Goal: Check status: Check status

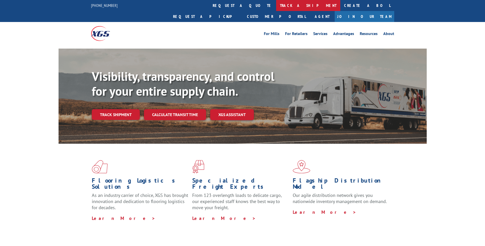
click at [276, 6] on link "track a shipment" at bounding box center [308, 5] width 64 height 11
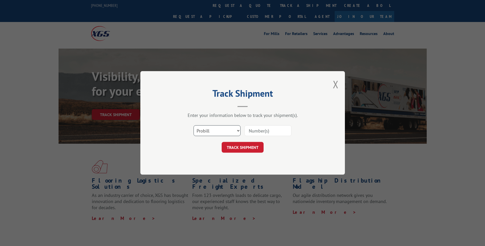
drag, startPoint x: 223, startPoint y: 130, endPoint x: 222, endPoint y: 136, distance: 5.7
click at [223, 130] on select "Select category... Probill BOL PO" at bounding box center [216, 130] width 47 height 11
select select "bol"
click at [193, 125] on select "Select category... Probill BOL PO" at bounding box center [216, 130] width 47 height 11
click at [253, 131] on input at bounding box center [267, 130] width 47 height 11
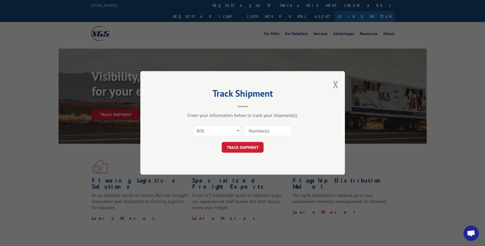
paste input "6021001"
type input "6021001"
click at [253, 148] on button "TRACK SHIPMENT" at bounding box center [243, 147] width 42 height 11
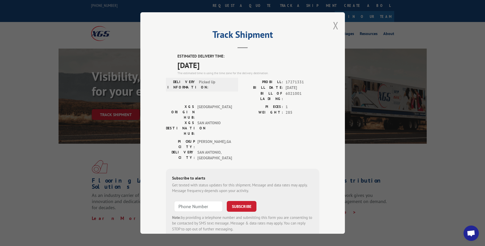
click at [333, 27] on button "Close modal" at bounding box center [336, 26] width 6 height 14
